Goal: Information Seeking & Learning: Learn about a topic

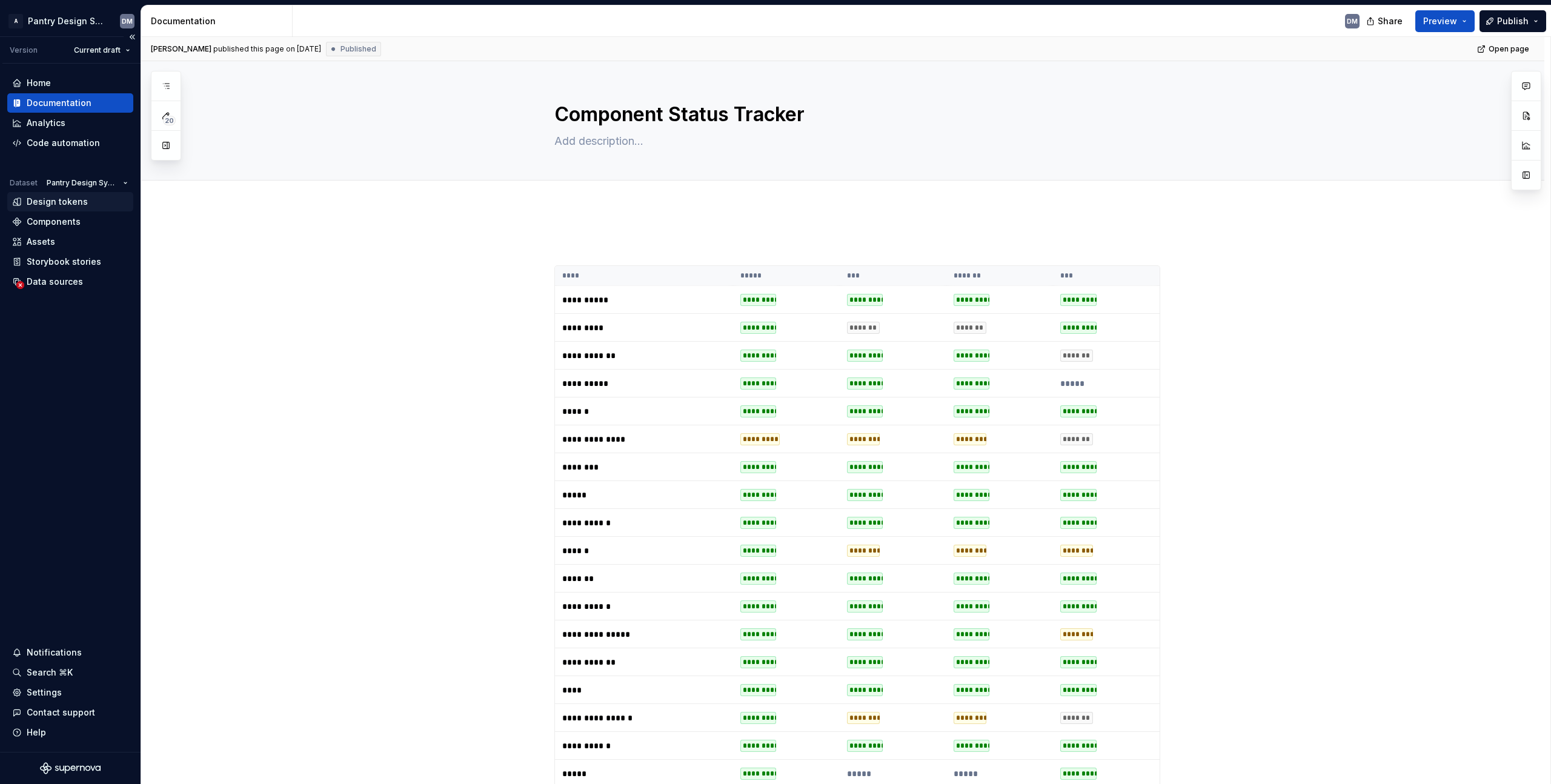
click at [67, 197] on div "Design tokens" at bounding box center [70, 202] width 126 height 20
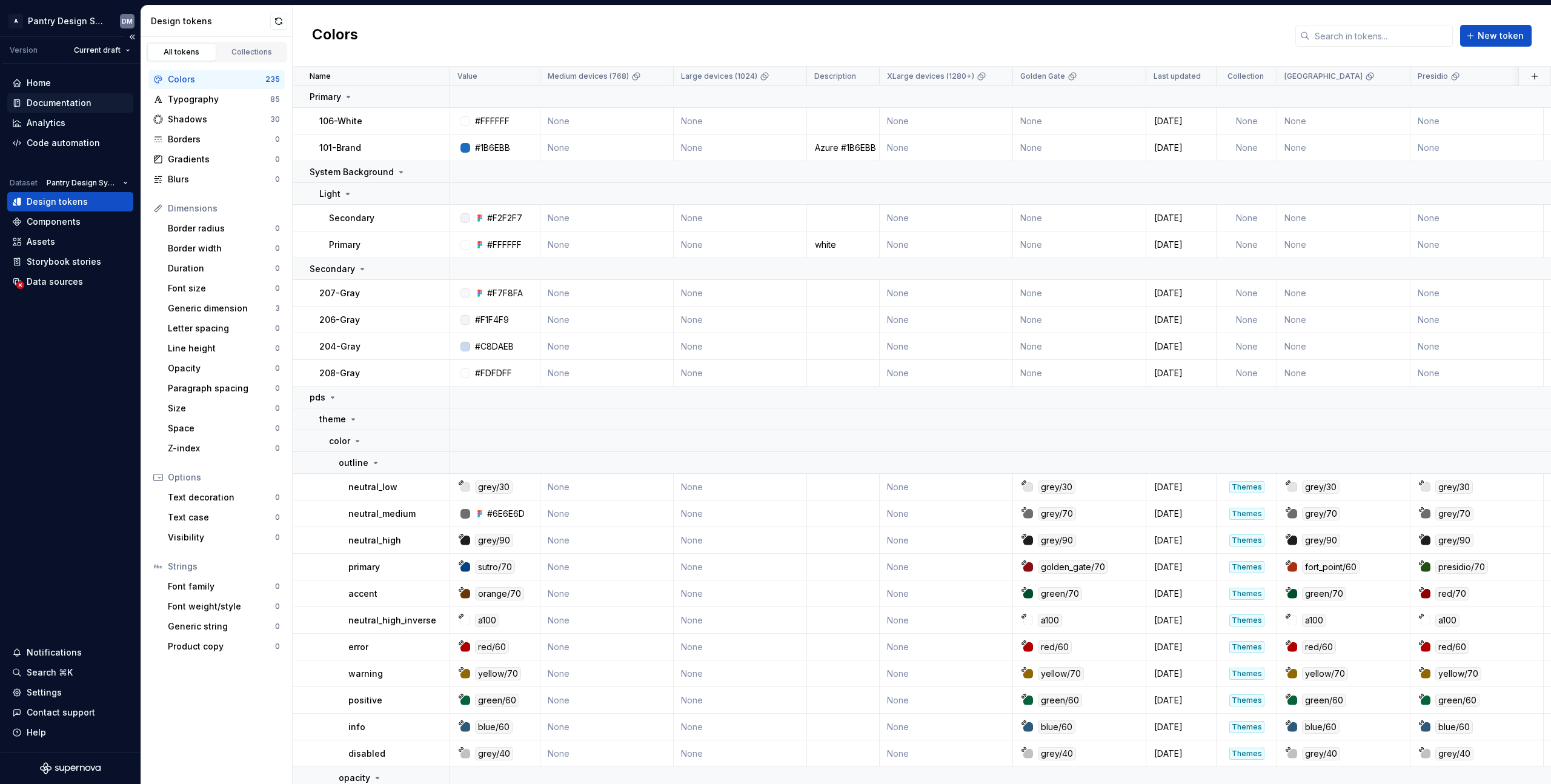
click at [65, 100] on div "Documentation" at bounding box center [59, 103] width 65 height 12
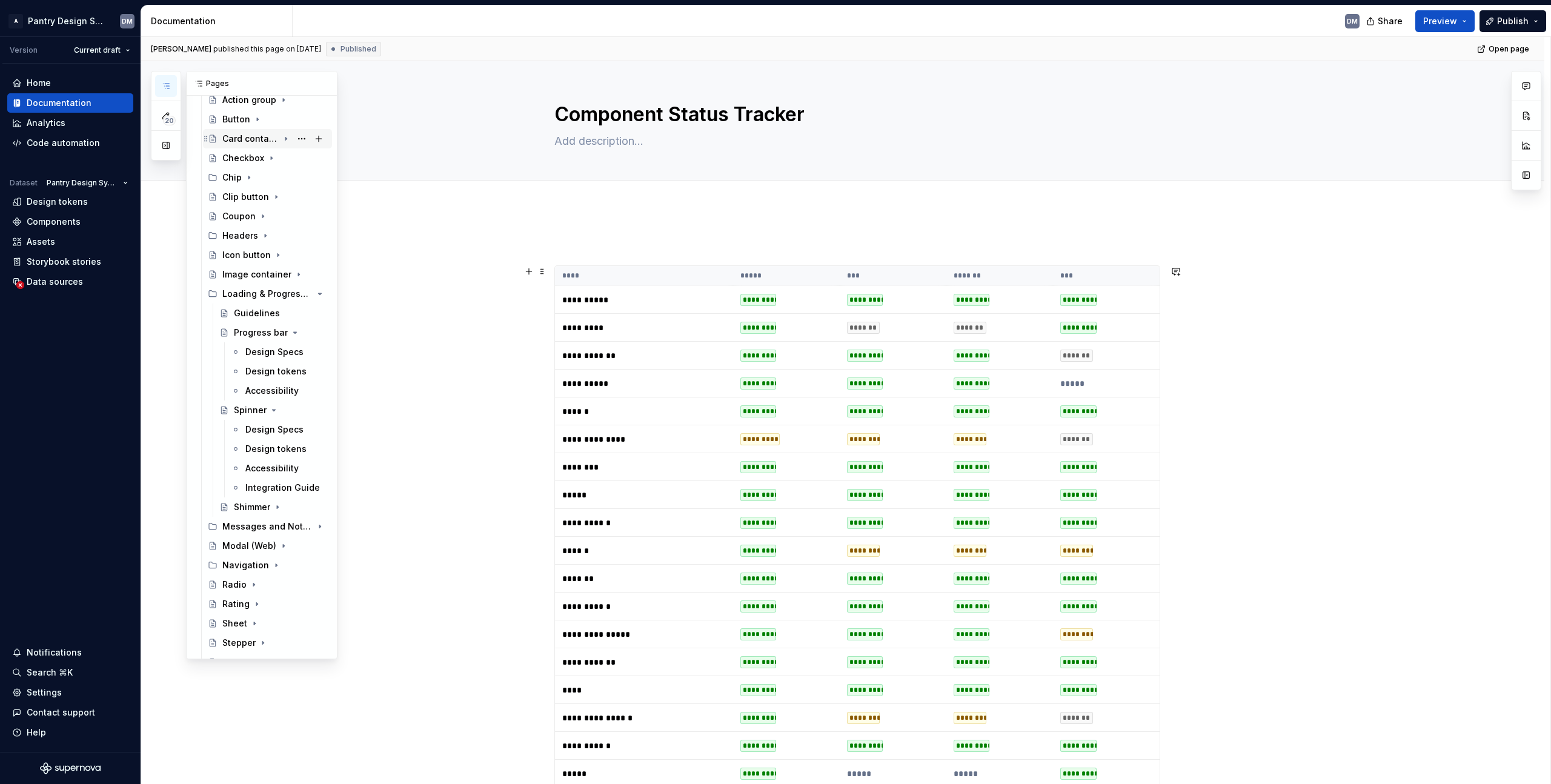
scroll to position [689, 0]
click at [254, 298] on div "Guidelines" at bounding box center [256, 296] width 46 height 12
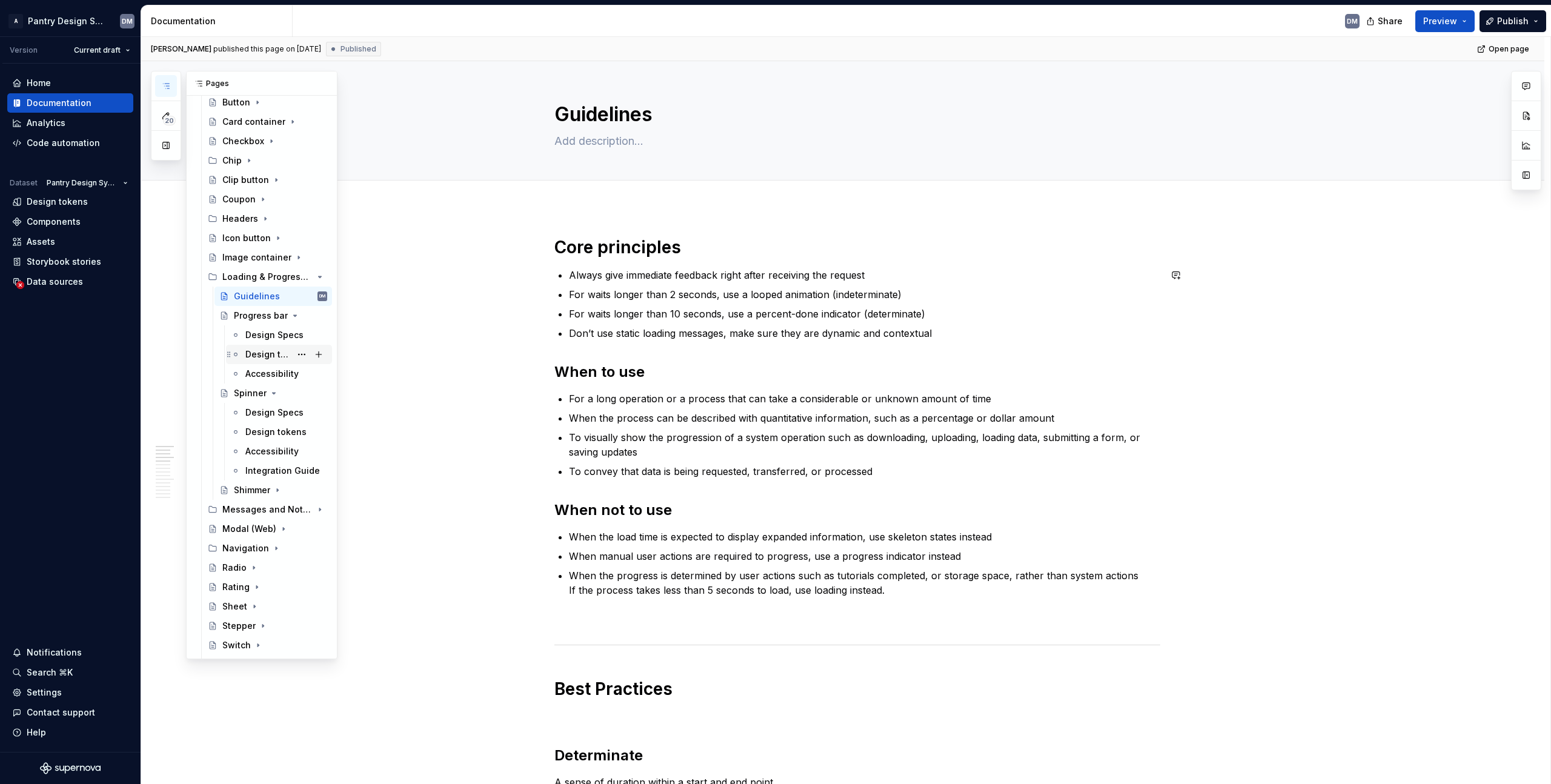
click at [262, 352] on div "Design tokens" at bounding box center [268, 354] width 45 height 12
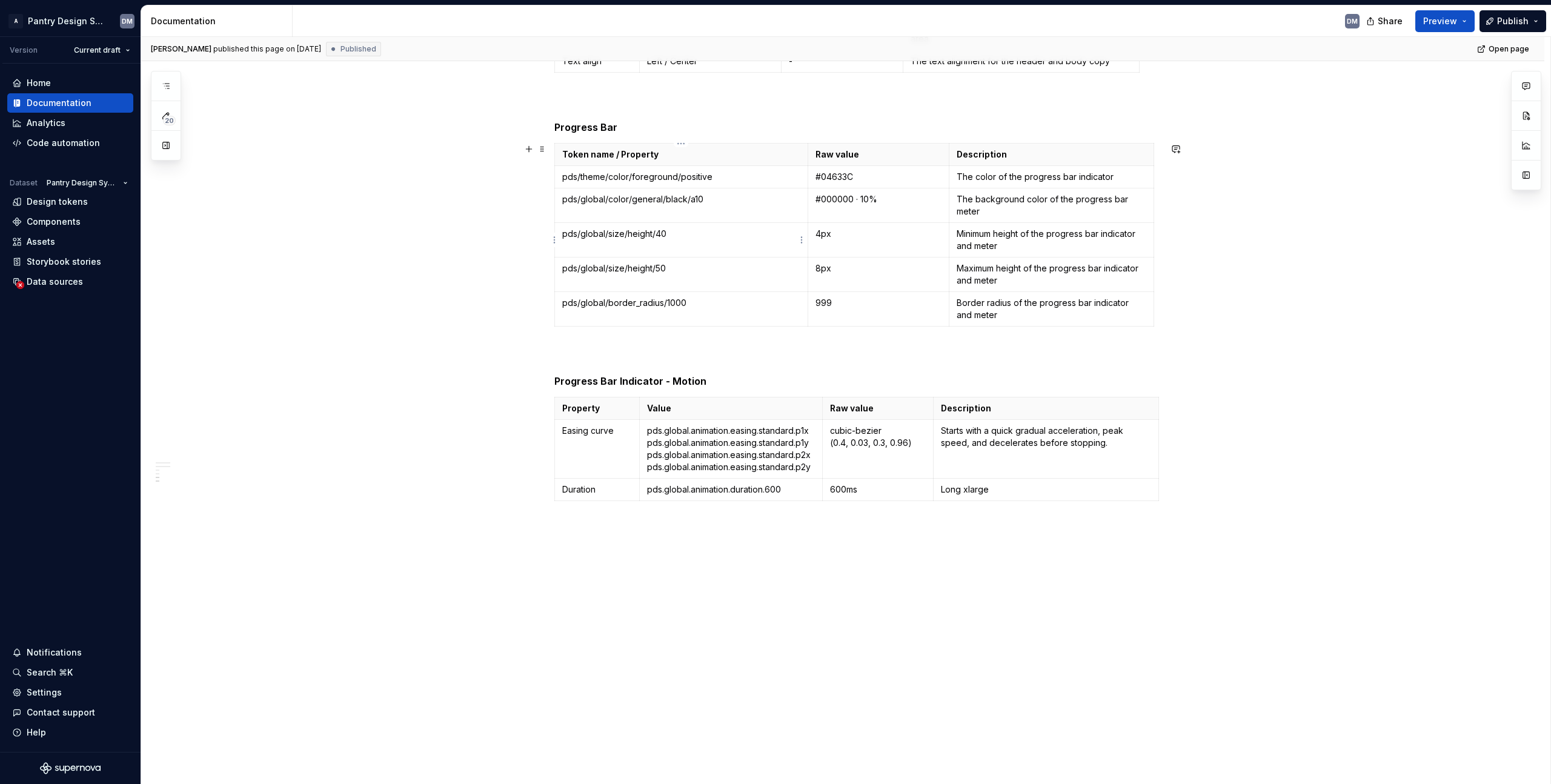
scroll to position [987, 0]
type textarea "*"
